Goal: Find specific page/section: Find specific page/section

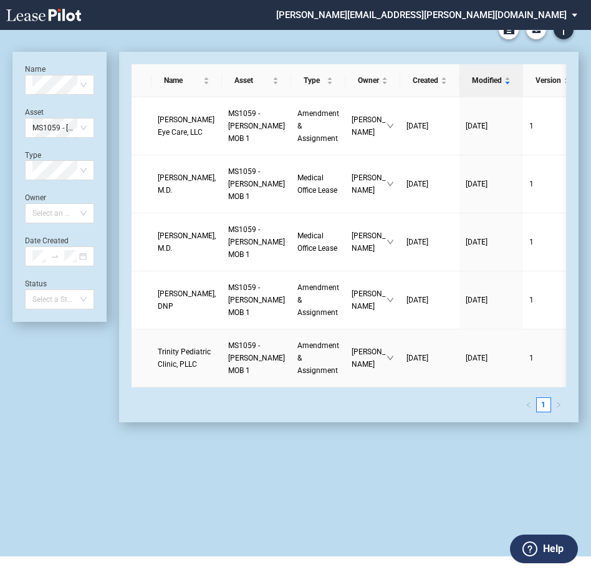
scroll to position [30, 0]
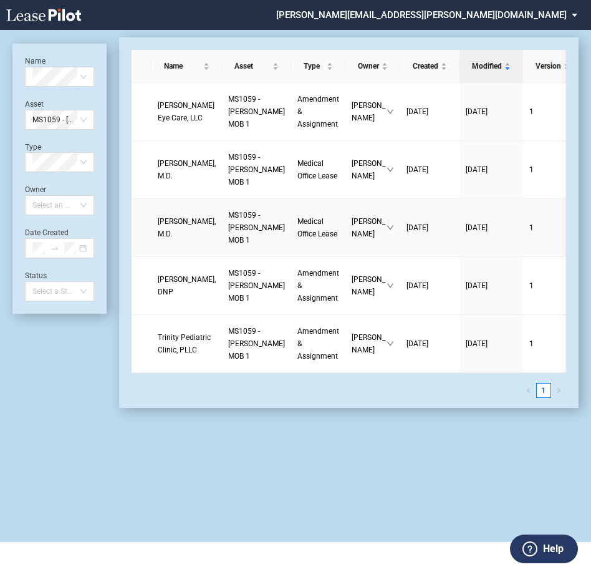
click at [298, 227] on link "Medical Office Lease" at bounding box center [319, 227] width 42 height 25
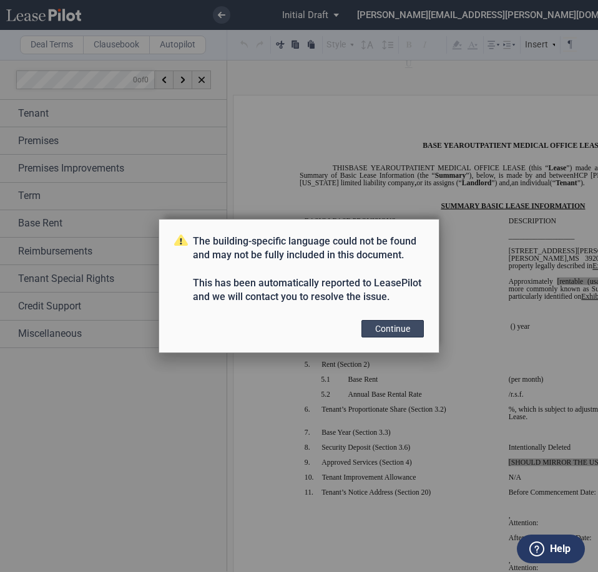
click at [401, 329] on button "Continue" at bounding box center [392, 328] width 62 height 17
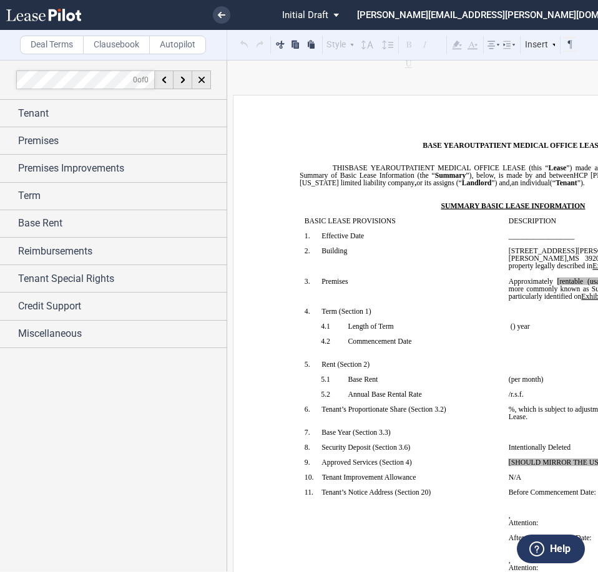
click at [104, 43] on label "Clausebook" at bounding box center [116, 45] width 67 height 19
